Goal: Information Seeking & Learning: Understand process/instructions

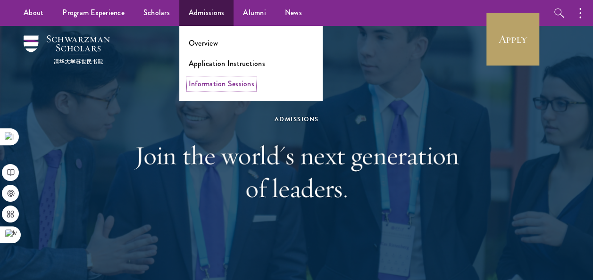
click at [215, 82] on link "Information Sessions" at bounding box center [222, 83] width 66 height 11
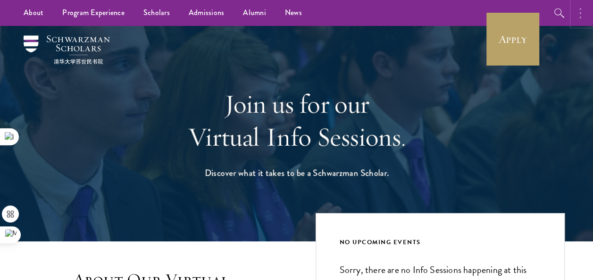
click at [578, 16] on button "button" at bounding box center [582, 13] width 21 height 26
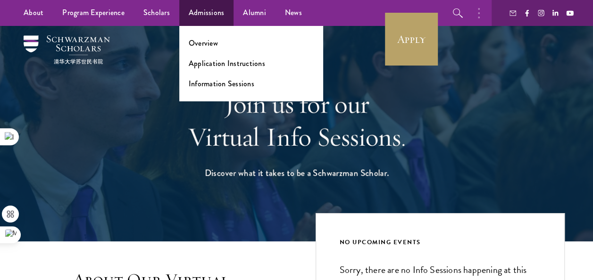
click at [208, 52] on ul "Overview Application Instructions Information Sessions" at bounding box center [250, 63] width 143 height 75
click at [221, 64] on link "Application Instructions" at bounding box center [227, 63] width 76 height 11
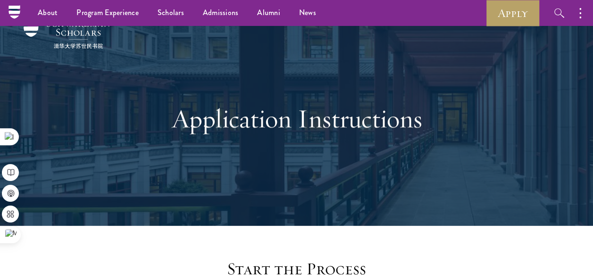
scroll to position [118, 0]
